Goal: Transaction & Acquisition: Purchase product/service

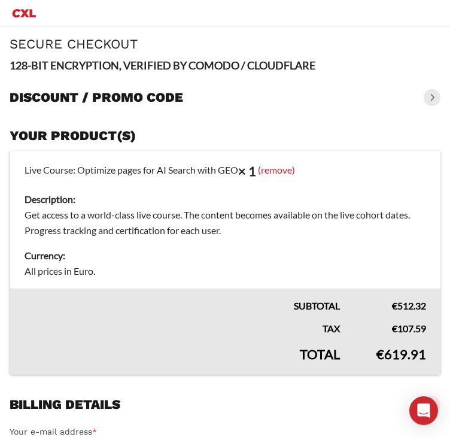
click at [139, 98] on h3 "Discount / promo code" at bounding box center [97, 97] width 174 height 17
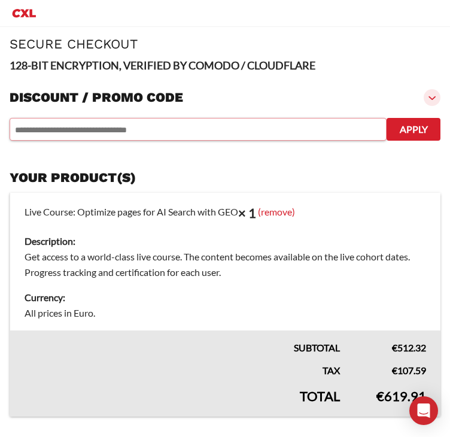
click at [256, 129] on input "text" at bounding box center [198, 129] width 377 height 23
type input "********"
click at [419, 125] on button "Apply" at bounding box center [414, 129] width 54 height 23
